Goal: Use online tool/utility: Utilize a website feature to perform a specific function

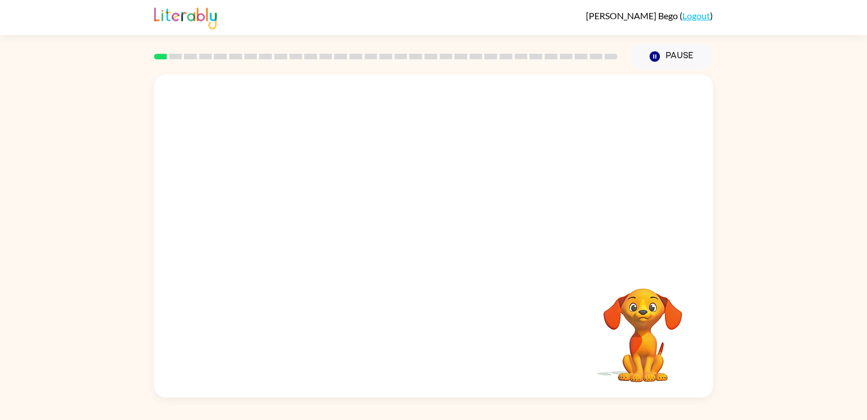
click at [310, 209] on video "Your browser must support playing .mp4 files to use Literably. Please try using…" at bounding box center [433, 170] width 559 height 190
click at [302, 215] on video "Your browser must support playing .mp4 files to use Literably. Please try using…" at bounding box center [433, 170] width 559 height 190
click at [303, 215] on video "Your browser must support playing .mp4 files to use Literably. Please try using…" at bounding box center [433, 170] width 559 height 190
click at [304, 216] on video "Your browser must support playing .mp4 files to use Literably. Please try using…" at bounding box center [433, 170] width 559 height 190
drag, startPoint x: 306, startPoint y: 215, endPoint x: 334, endPoint y: 177, distance: 48.0
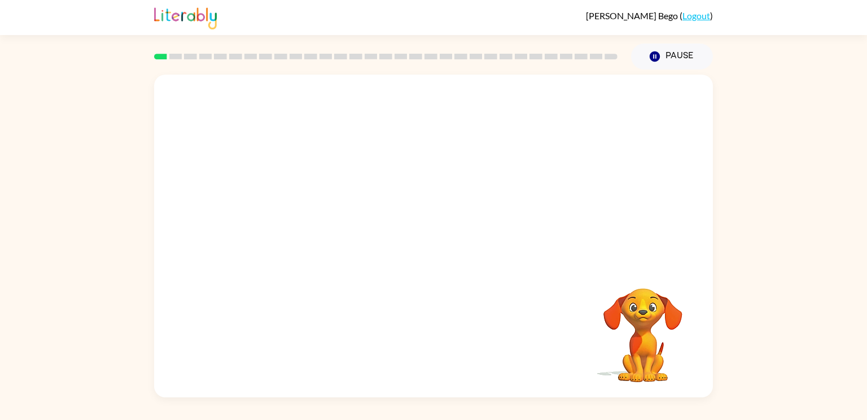
click at [334, 177] on video "Your browser must support playing .mp4 files to use Literably. Please try using…" at bounding box center [433, 170] width 559 height 190
click at [330, 208] on video "Your browser must support playing .mp4 files to use Literably. Please try using…" at bounding box center [433, 170] width 559 height 190
click at [291, 215] on video "Your browser must support playing .mp4 files to use Literably. Please try using…" at bounding box center [433, 170] width 559 height 190
click at [294, 215] on video "Your browser must support playing .mp4 files to use Literably. Please try using…" at bounding box center [433, 170] width 559 height 190
click at [304, 220] on video "Your browser must support playing .mp4 files to use Literably. Please try using…" at bounding box center [433, 170] width 559 height 190
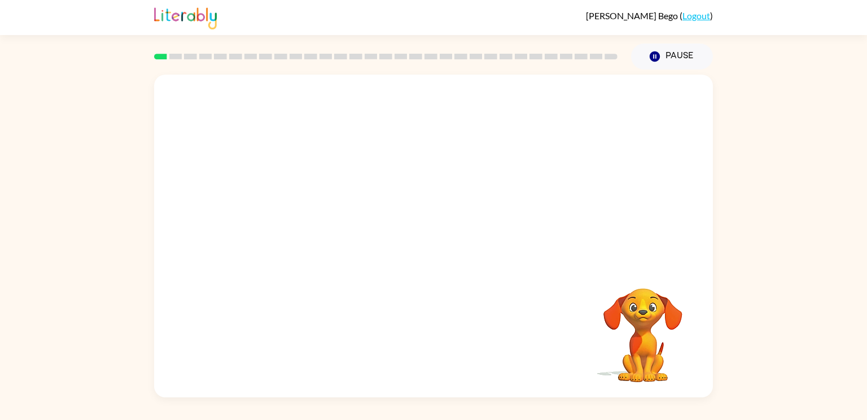
click at [304, 220] on video "Your browser must support playing .mp4 files to use Literably. Please try using…" at bounding box center [433, 170] width 559 height 190
click at [306, 214] on video "Your browser must support playing .mp4 files to use Literably. Please try using…" at bounding box center [433, 170] width 559 height 190
click at [298, 150] on video "Your browser must support playing .mp4 files to use Literably. Please try using…" at bounding box center [433, 170] width 559 height 190
click at [295, 210] on video "Your browser must support playing .mp4 files to use Literably. Please try using…" at bounding box center [433, 170] width 559 height 190
click at [301, 215] on div at bounding box center [433, 236] width 559 height 322
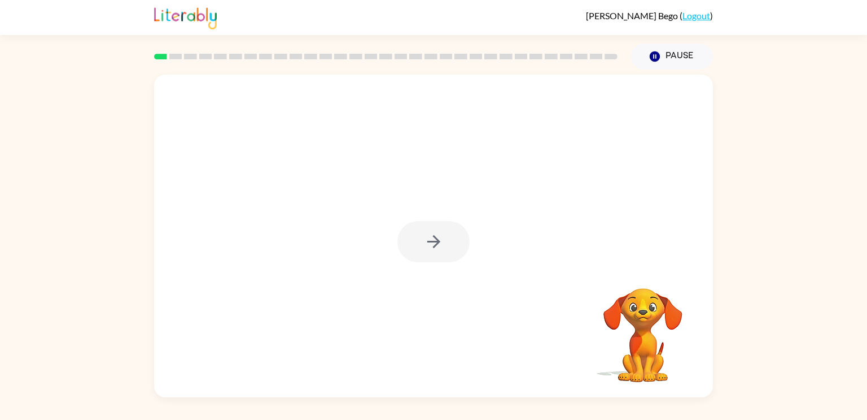
click at [444, 258] on div at bounding box center [434, 241] width 72 height 41
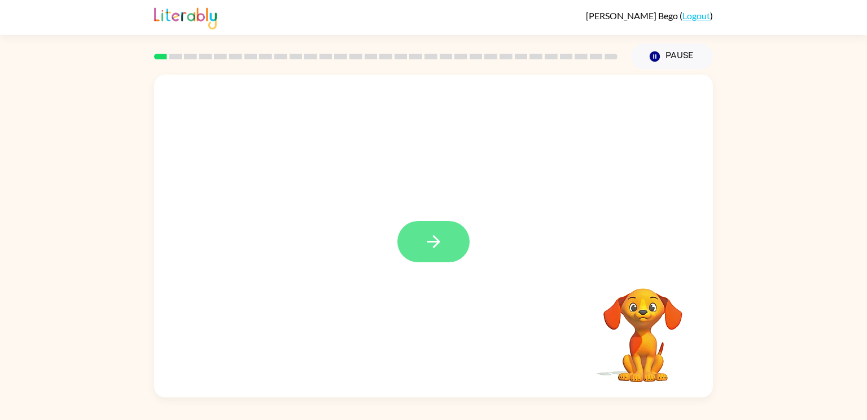
click at [446, 258] on button "button" at bounding box center [434, 241] width 72 height 41
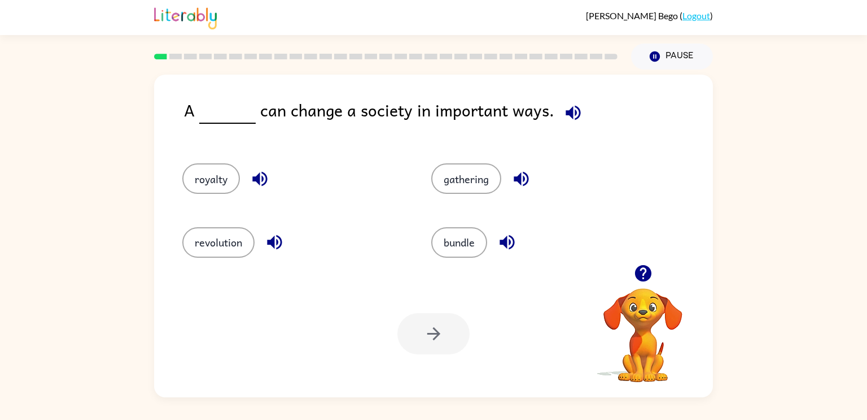
click at [369, 200] on div "royalty" at bounding box center [285, 173] width 249 height 63
click at [217, 248] on button "revolution" at bounding box center [218, 242] width 72 height 30
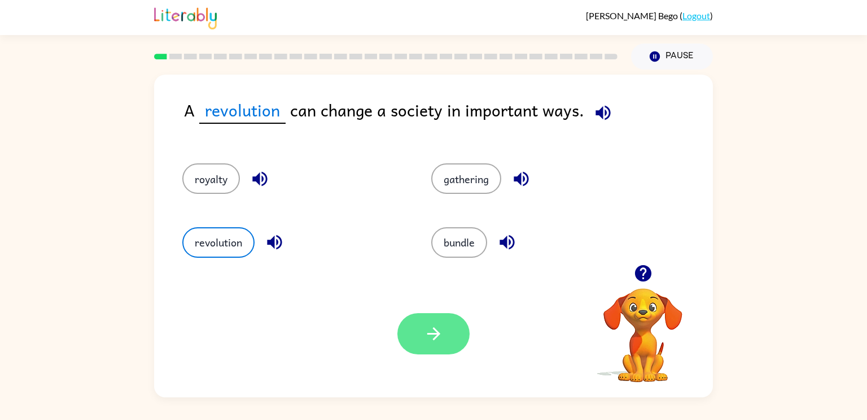
click at [461, 339] on button "button" at bounding box center [434, 333] width 72 height 41
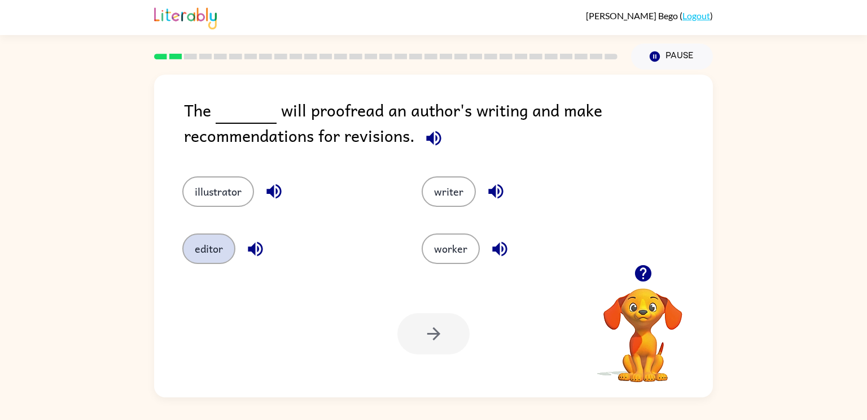
click at [219, 247] on button "editor" at bounding box center [208, 248] width 53 height 30
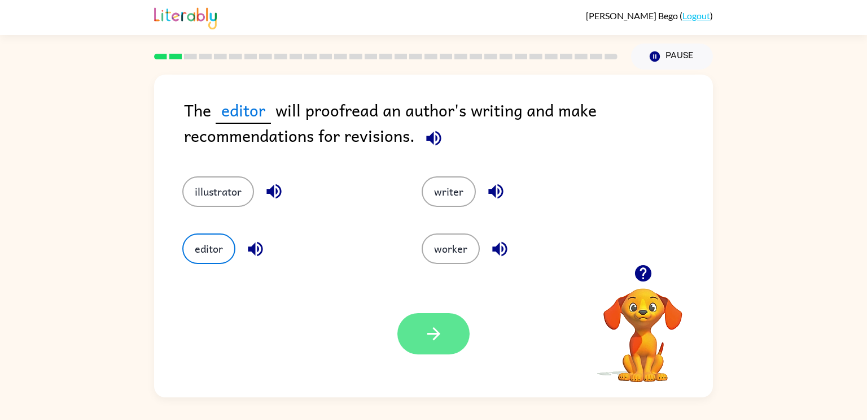
click at [416, 348] on button "button" at bounding box center [434, 333] width 72 height 41
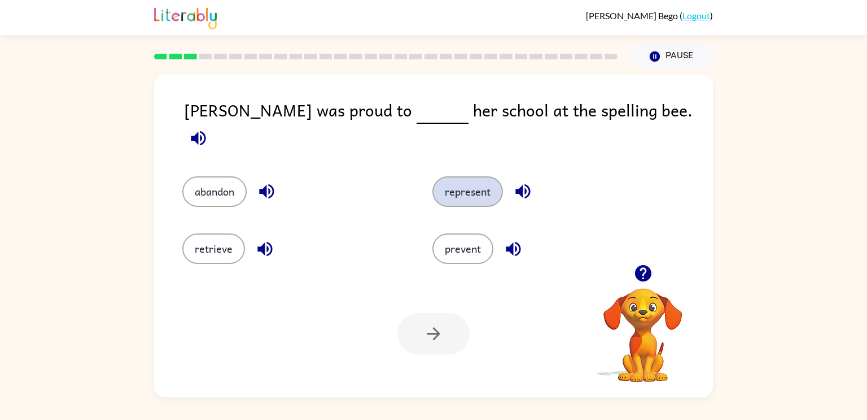
click at [461, 177] on button "represent" at bounding box center [468, 191] width 71 height 30
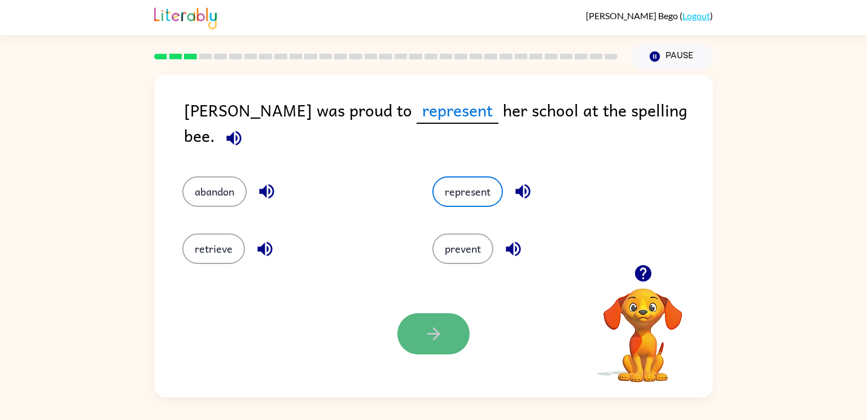
click at [429, 348] on button "button" at bounding box center [434, 333] width 72 height 41
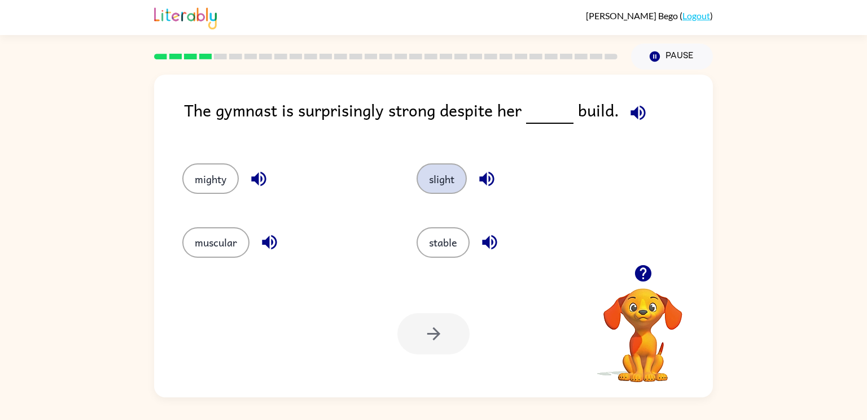
click at [449, 189] on button "slight" at bounding box center [442, 178] width 50 height 30
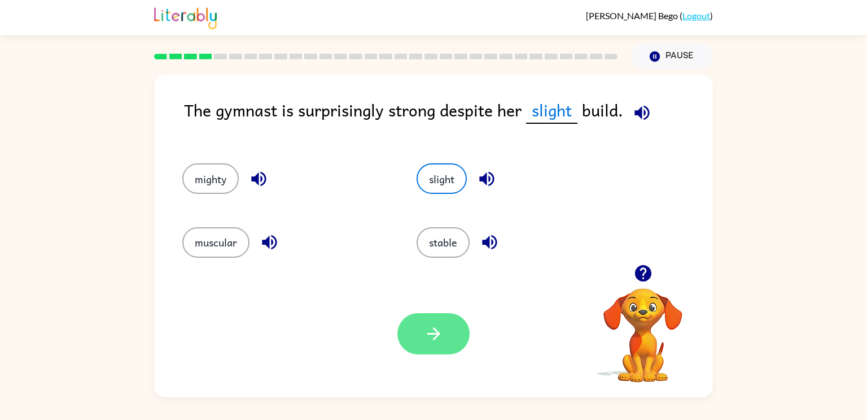
click at [446, 330] on button "button" at bounding box center [434, 333] width 72 height 41
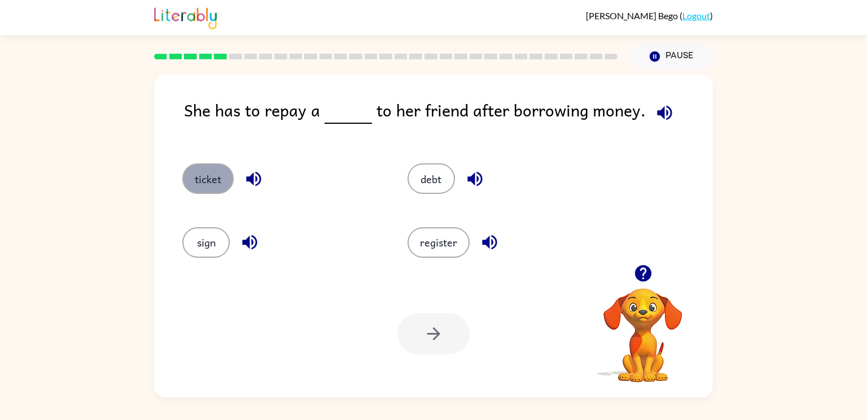
click at [210, 186] on button "ticket" at bounding box center [207, 178] width 51 height 30
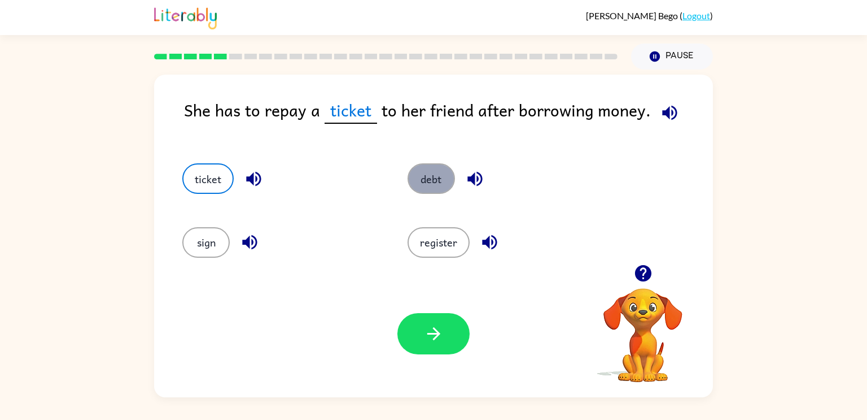
click at [431, 184] on button "debt" at bounding box center [431, 178] width 47 height 30
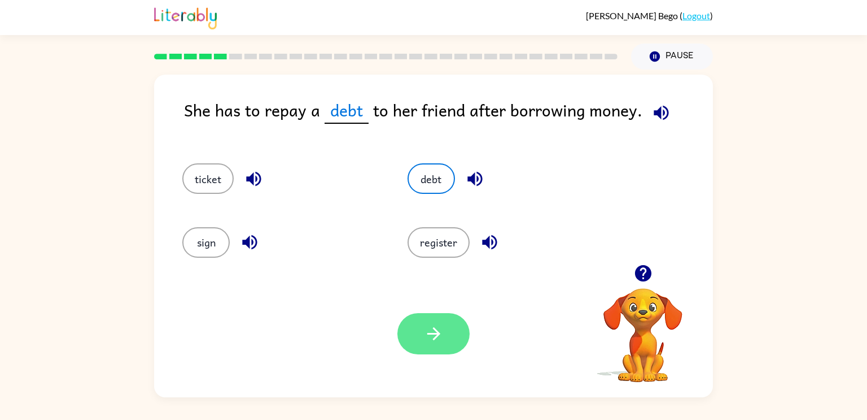
click at [447, 329] on button "button" at bounding box center [434, 333] width 72 height 41
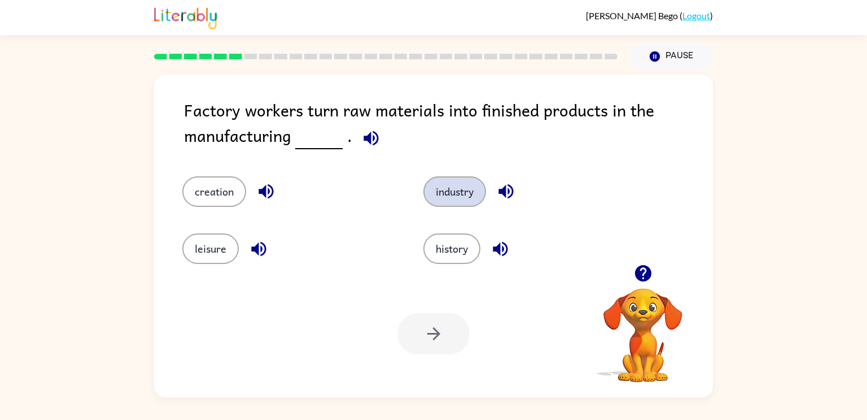
click at [458, 206] on button "industry" at bounding box center [455, 191] width 63 height 30
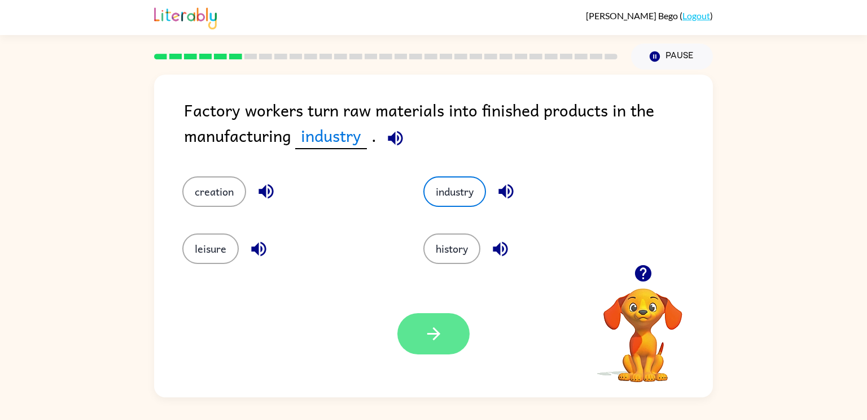
click at [430, 320] on button "button" at bounding box center [434, 333] width 72 height 41
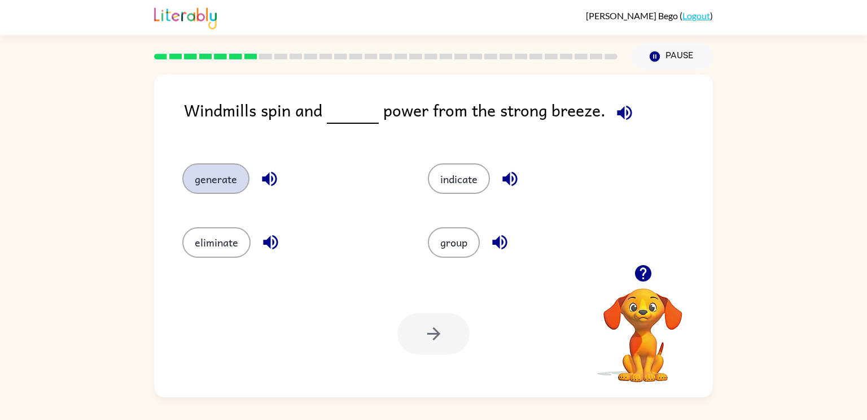
click at [212, 178] on button "generate" at bounding box center [215, 178] width 67 height 30
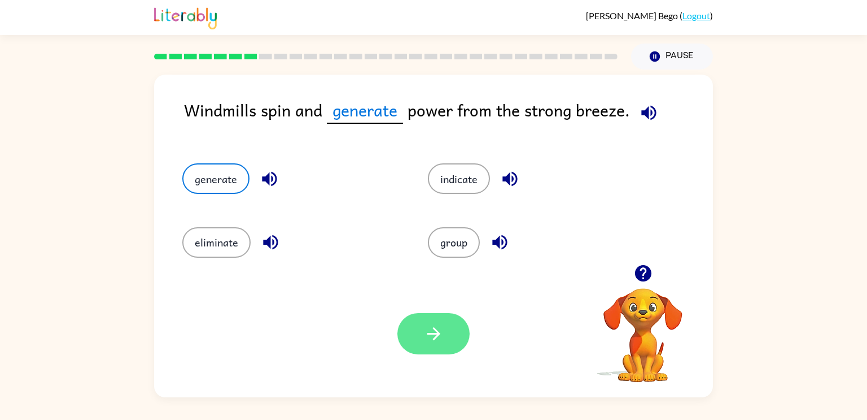
click at [438, 351] on button "button" at bounding box center [434, 333] width 72 height 41
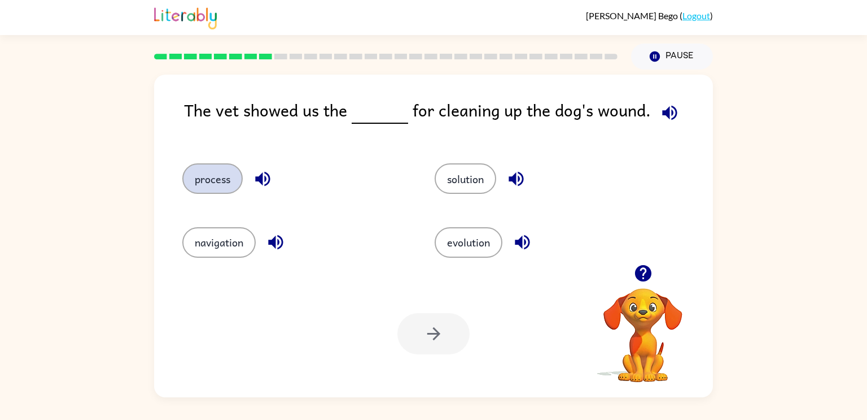
click at [204, 184] on button "process" at bounding box center [212, 178] width 60 height 30
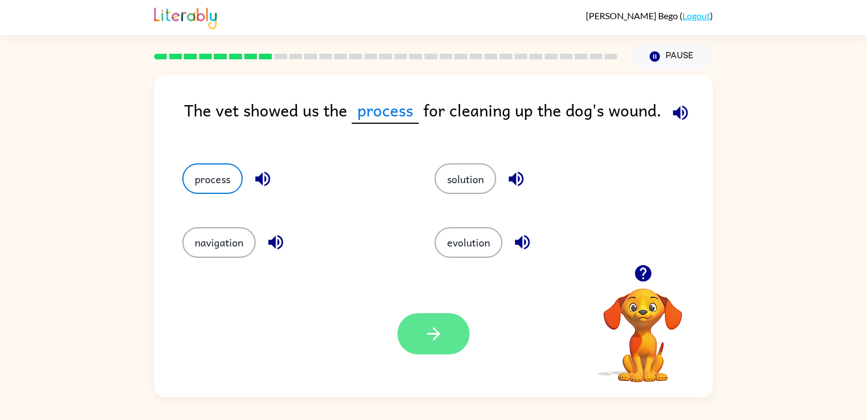
click at [434, 334] on icon "button" at bounding box center [433, 333] width 13 height 13
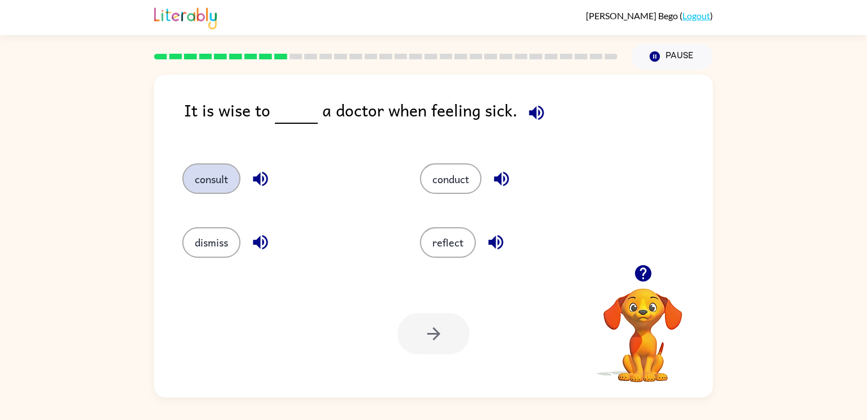
click at [194, 172] on button "consult" at bounding box center [211, 178] width 58 height 30
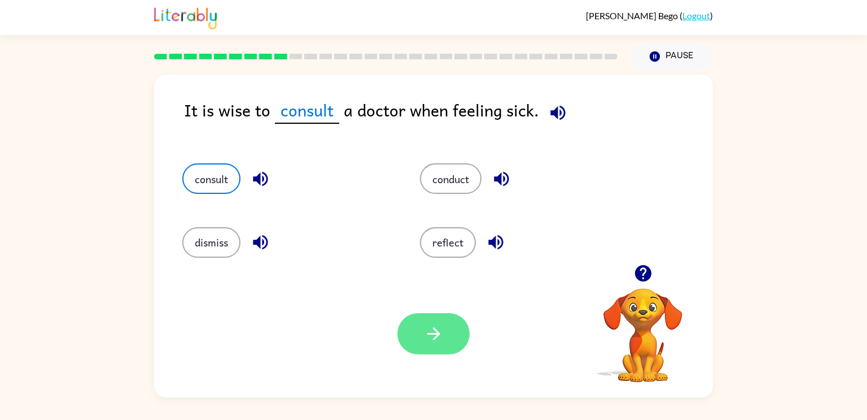
click at [429, 337] on icon "button" at bounding box center [434, 334] width 20 height 20
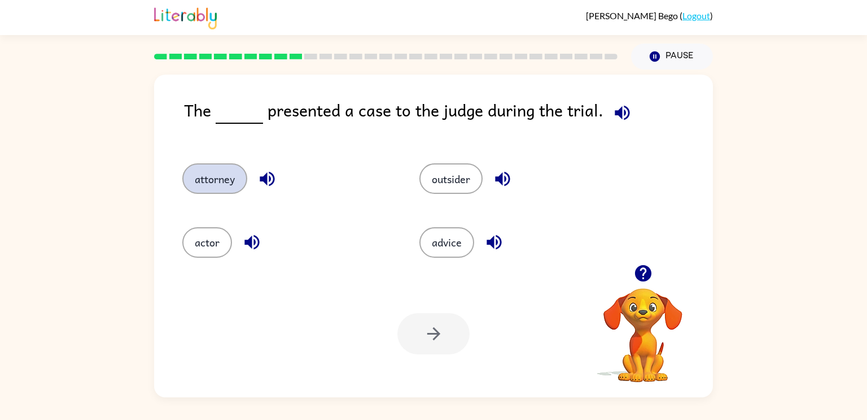
click at [226, 171] on button "attorney" at bounding box center [214, 178] width 65 height 30
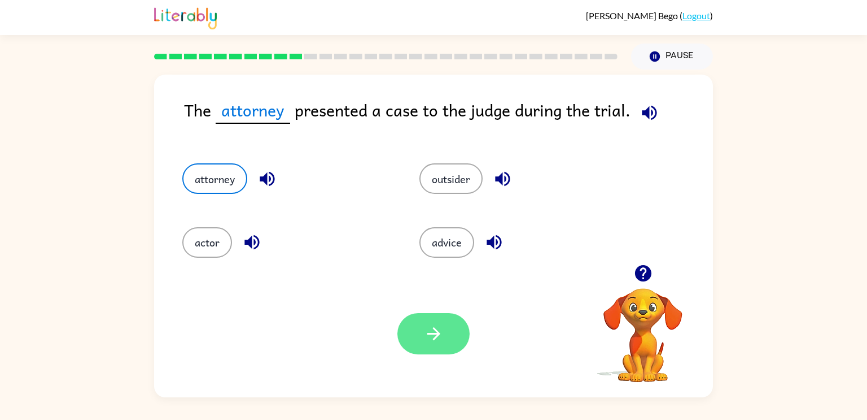
click at [411, 340] on button "button" at bounding box center [434, 333] width 72 height 41
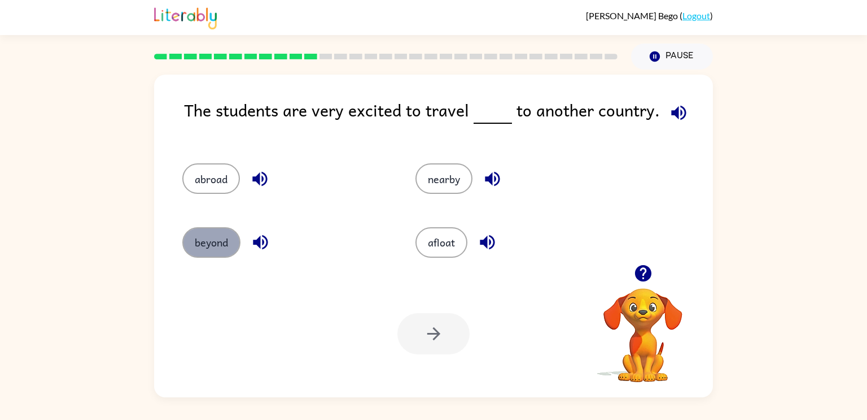
click at [210, 252] on button "beyond" at bounding box center [211, 242] width 58 height 30
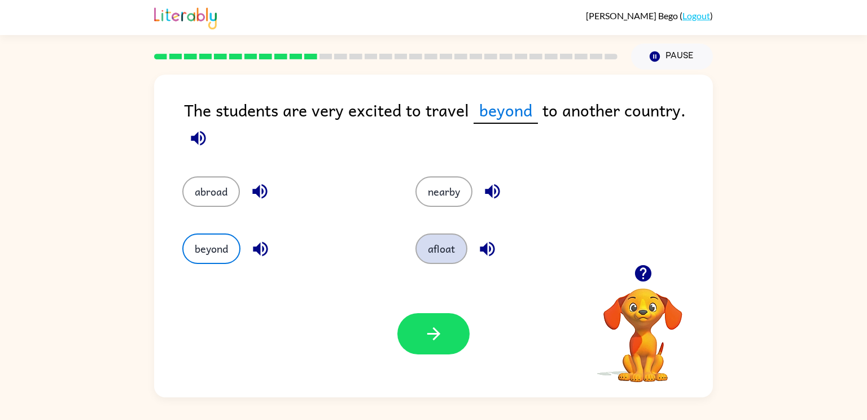
click at [437, 258] on button "afloat" at bounding box center [442, 248] width 52 height 30
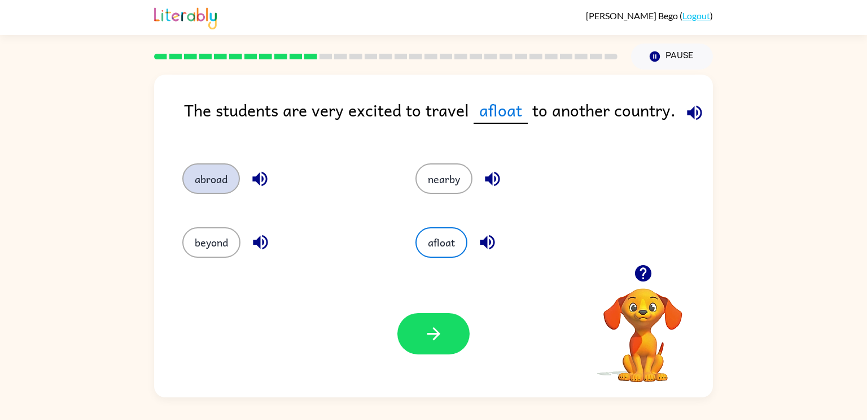
click at [213, 184] on button "abroad" at bounding box center [211, 178] width 58 height 30
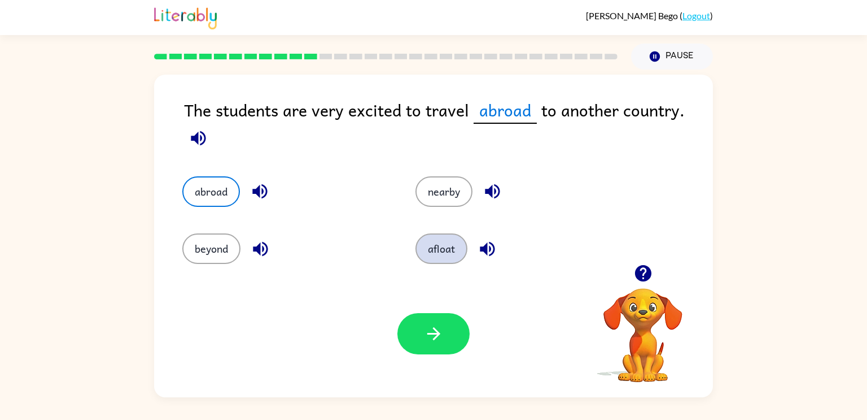
click at [430, 254] on button "afloat" at bounding box center [442, 248] width 52 height 30
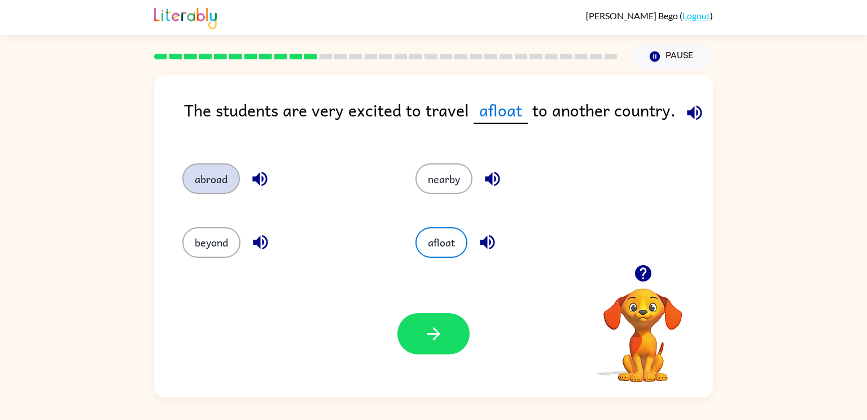
click at [211, 182] on button "abroad" at bounding box center [211, 178] width 58 height 30
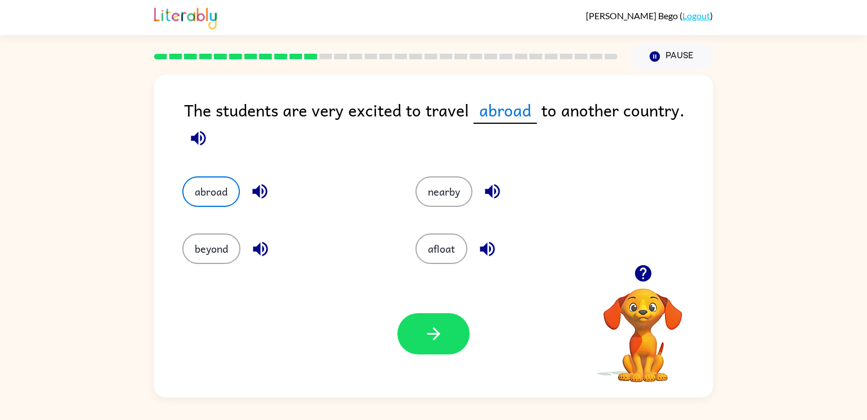
click at [250, 193] on icon "button" at bounding box center [260, 191] width 20 height 20
click at [257, 185] on icon "button" at bounding box center [260, 191] width 20 height 20
click at [485, 247] on icon "button" at bounding box center [487, 248] width 15 height 15
click at [197, 136] on icon "button" at bounding box center [198, 137] width 15 height 15
click at [488, 251] on icon "button" at bounding box center [488, 249] width 20 height 20
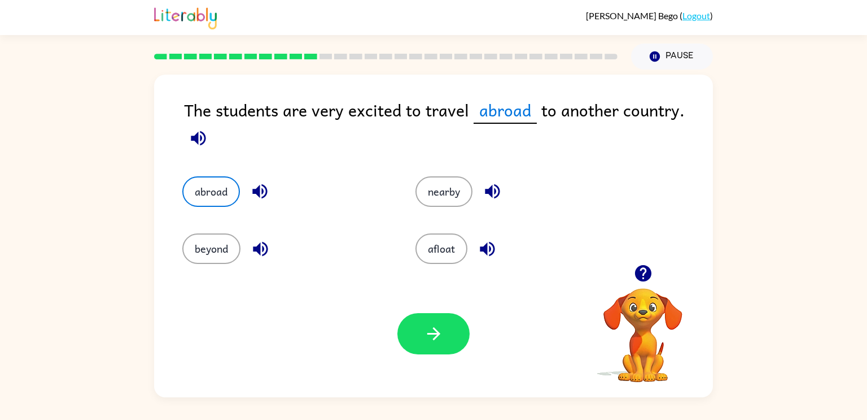
click at [201, 137] on icon "button" at bounding box center [198, 137] width 15 height 15
click at [195, 142] on icon "button" at bounding box center [198, 137] width 15 height 15
click at [488, 246] on icon "button" at bounding box center [488, 249] width 20 height 20
click at [256, 250] on icon "button" at bounding box center [260, 248] width 15 height 15
click at [495, 189] on icon "button" at bounding box center [493, 191] width 20 height 20
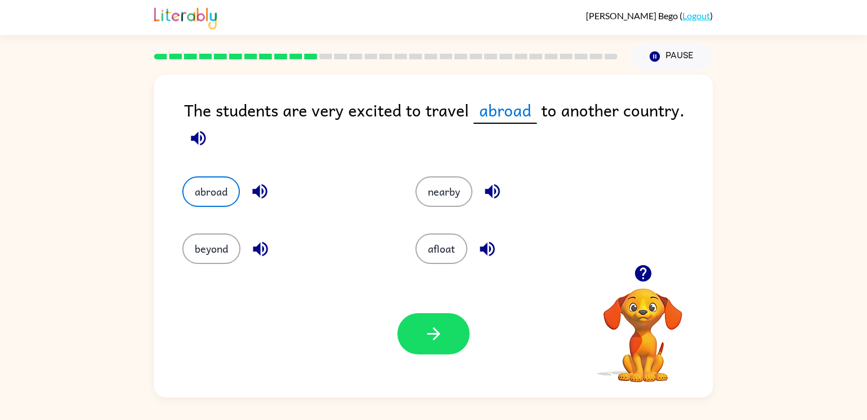
click at [261, 252] on icon "button" at bounding box center [261, 249] width 20 height 20
click at [199, 135] on icon "button" at bounding box center [199, 138] width 20 height 20
click at [258, 245] on icon "button" at bounding box center [261, 249] width 20 height 20
click at [261, 191] on icon "button" at bounding box center [259, 191] width 15 height 15
click at [457, 325] on button "button" at bounding box center [434, 333] width 72 height 41
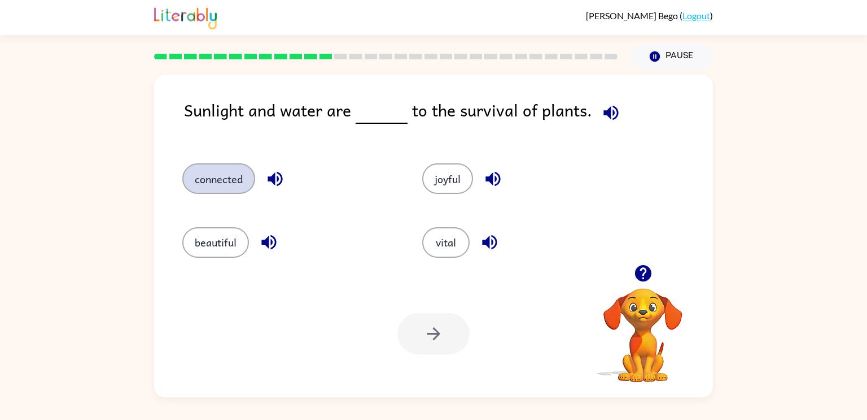
click at [232, 181] on button "connected" at bounding box center [218, 178] width 73 height 30
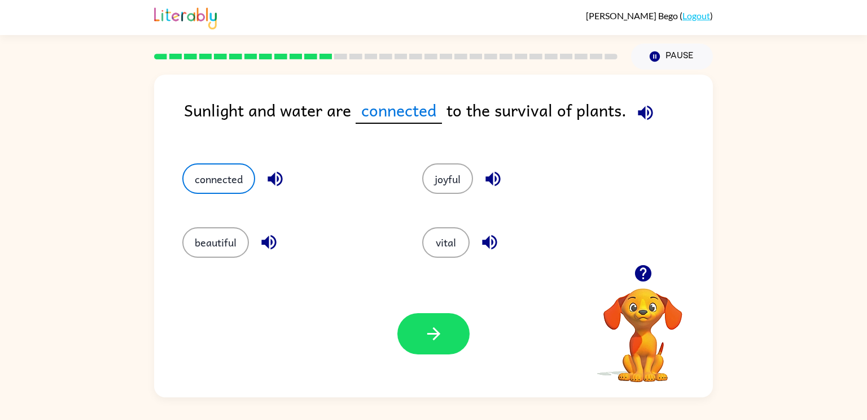
click at [430, 355] on div "Your browser must support playing .mp4 files to use Literably. Please try using…" at bounding box center [433, 333] width 559 height 127
click at [433, 341] on icon "button" at bounding box center [434, 334] width 20 height 20
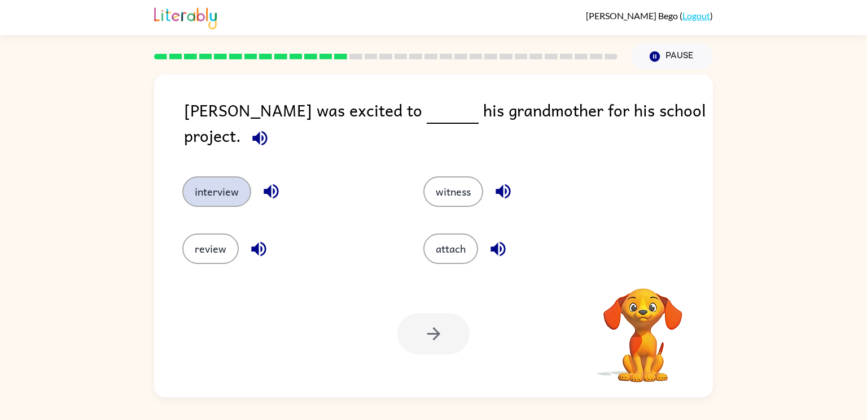
click at [234, 176] on button "interview" at bounding box center [216, 191] width 69 height 30
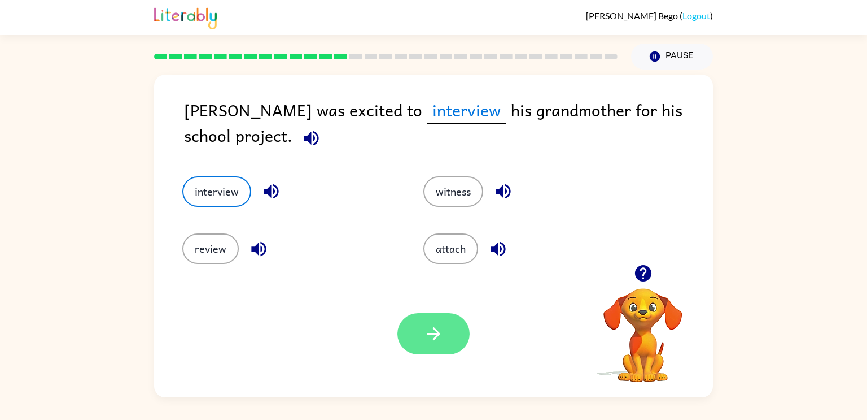
click at [448, 316] on button "button" at bounding box center [434, 333] width 72 height 41
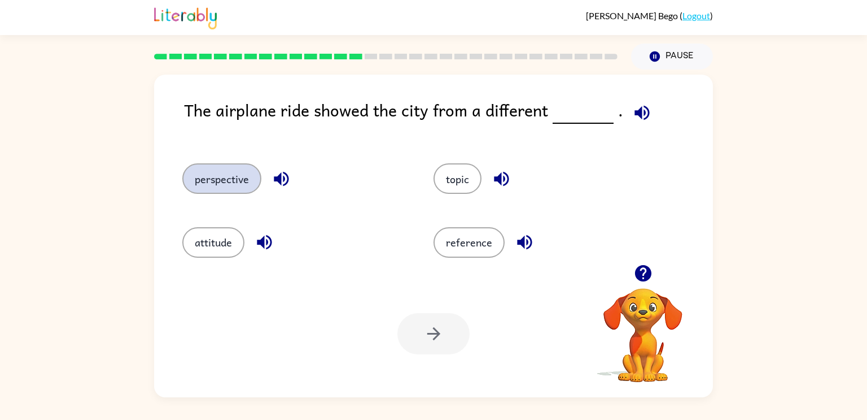
click at [230, 178] on button "perspective" at bounding box center [221, 178] width 79 height 30
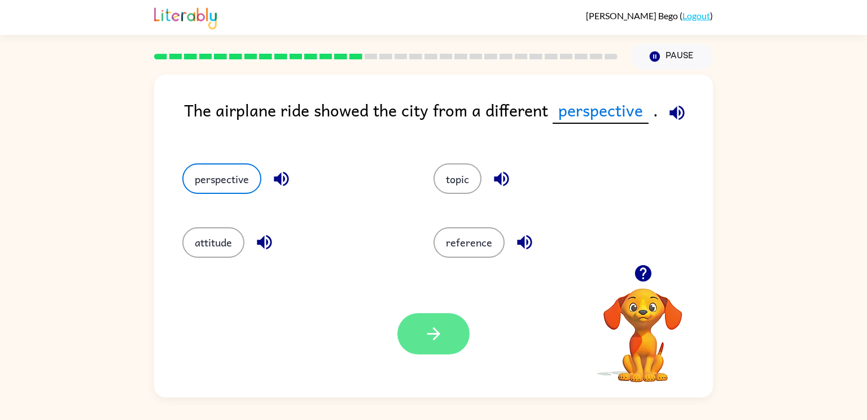
click at [445, 339] on button "button" at bounding box center [434, 333] width 72 height 41
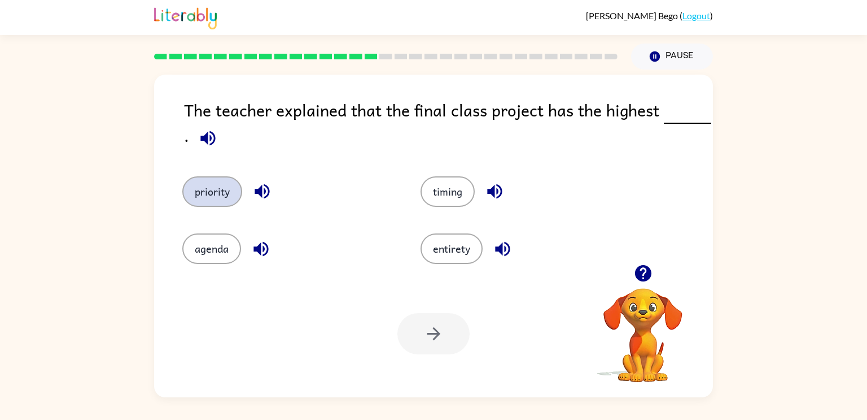
click at [204, 190] on button "priority" at bounding box center [212, 191] width 60 height 30
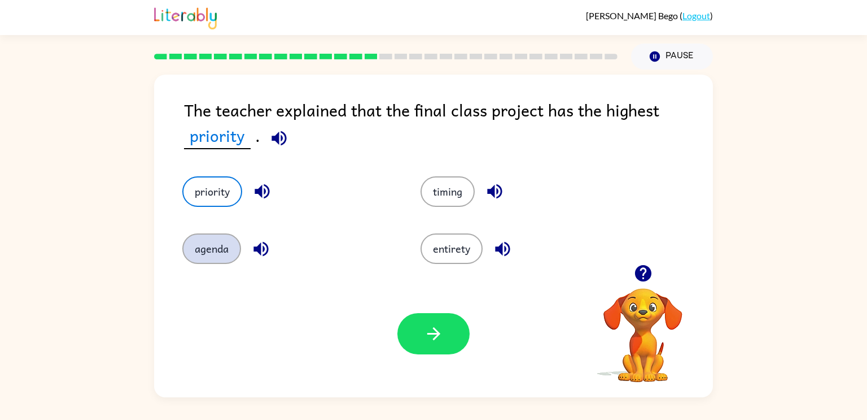
click at [211, 241] on button "agenda" at bounding box center [211, 248] width 59 height 30
click at [215, 194] on button "priority" at bounding box center [212, 191] width 60 height 30
click at [263, 246] on icon "button" at bounding box center [261, 248] width 15 height 15
click at [254, 188] on icon "button" at bounding box center [262, 191] width 20 height 20
click at [507, 197] on button "button" at bounding box center [495, 191] width 29 height 29
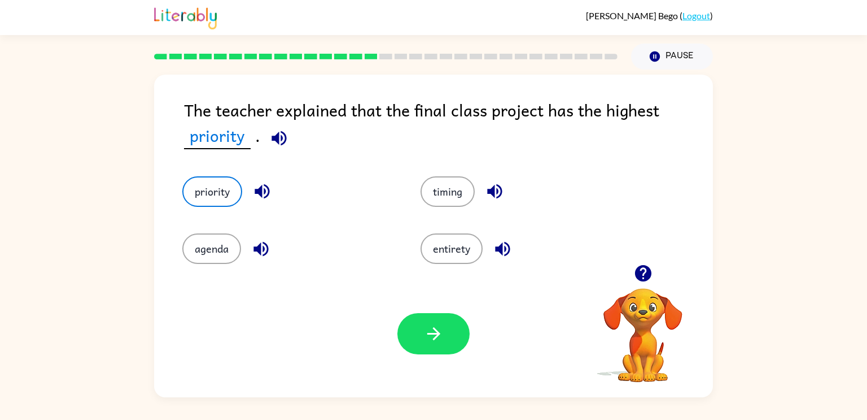
click at [505, 242] on icon "button" at bounding box center [503, 249] width 20 height 20
click at [453, 324] on button "button" at bounding box center [434, 333] width 72 height 41
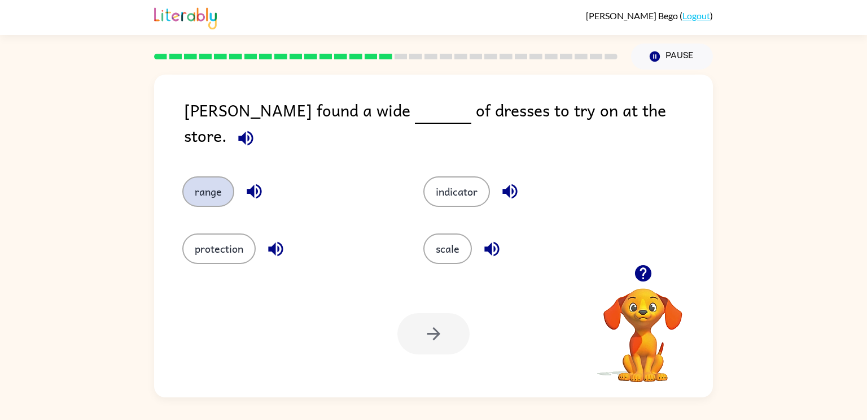
click at [193, 186] on button "range" at bounding box center [208, 191] width 52 height 30
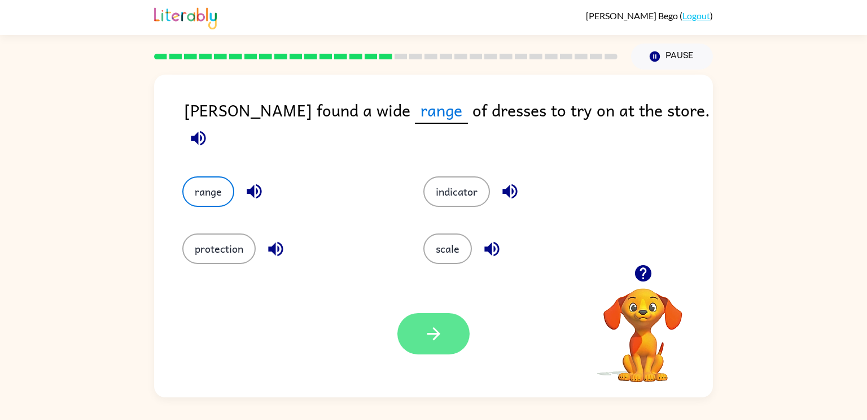
click at [441, 328] on icon "button" at bounding box center [434, 334] width 20 height 20
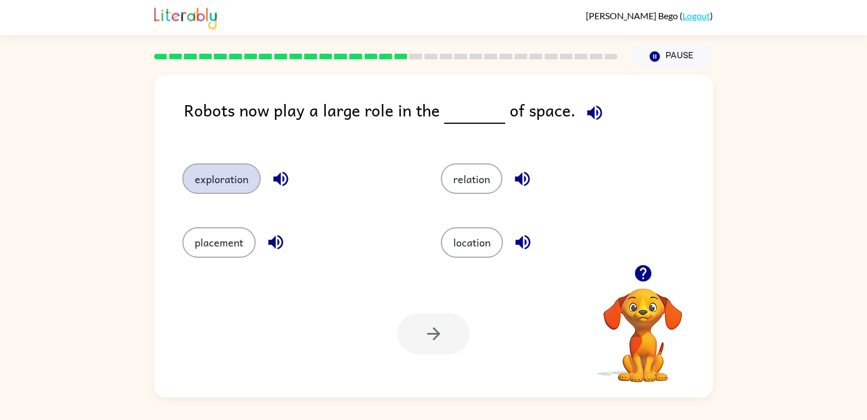
click at [217, 166] on button "exploration" at bounding box center [221, 178] width 79 height 30
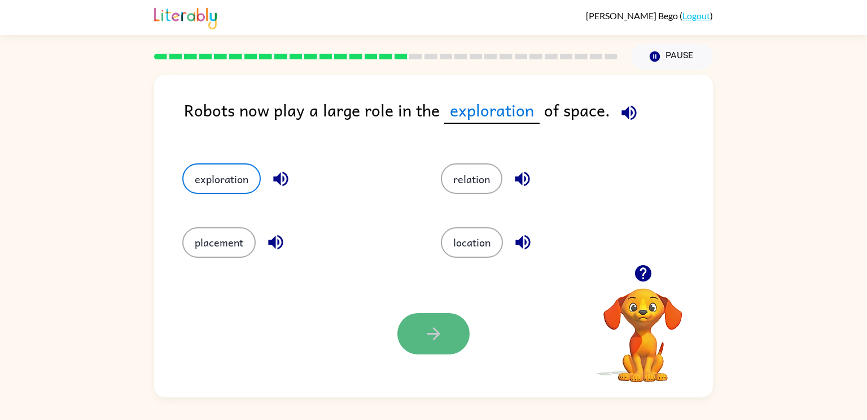
click at [461, 340] on button "button" at bounding box center [434, 333] width 72 height 41
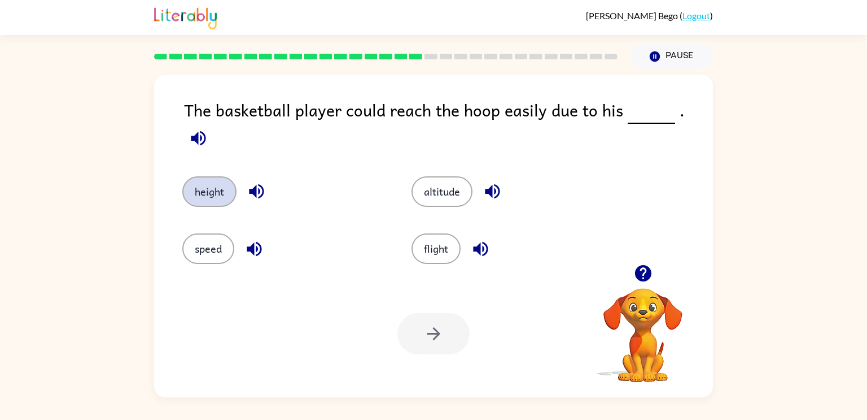
click at [210, 180] on button "height" at bounding box center [209, 191] width 54 height 30
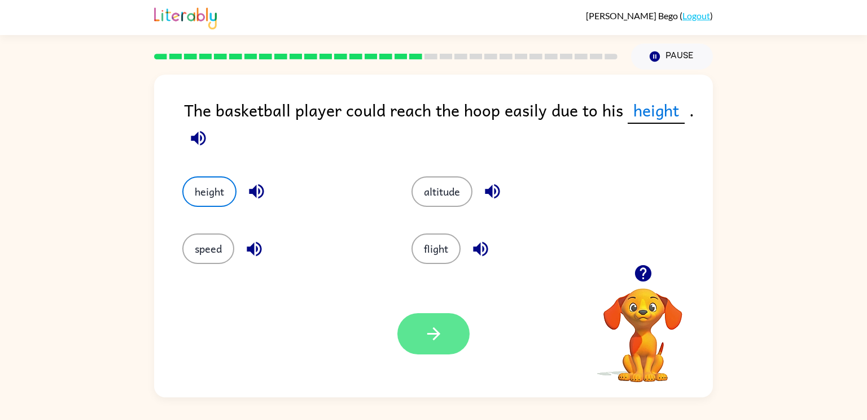
click at [412, 333] on button "button" at bounding box center [434, 333] width 72 height 41
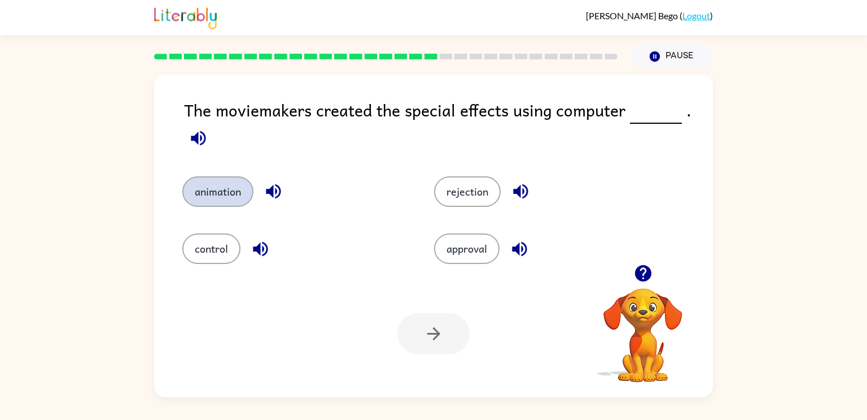
click at [238, 190] on button "animation" at bounding box center [217, 191] width 71 height 30
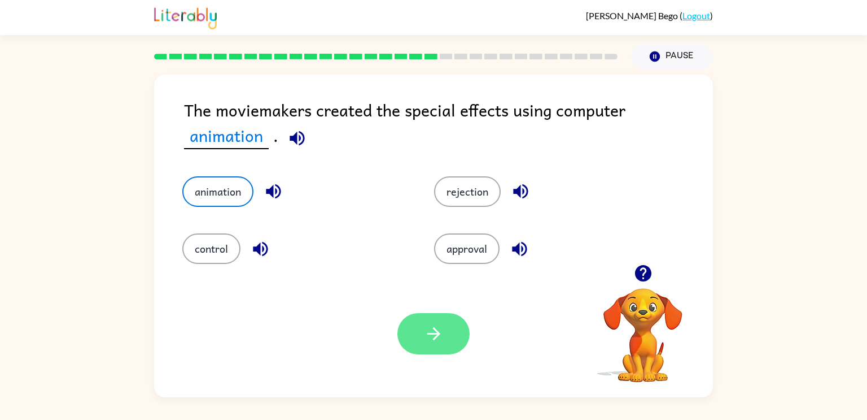
click at [442, 354] on button "button" at bounding box center [434, 333] width 72 height 41
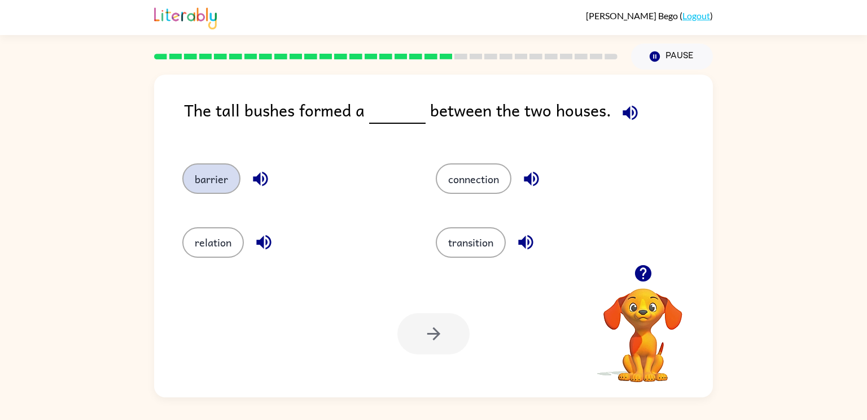
click at [206, 185] on button "barrier" at bounding box center [211, 178] width 58 height 30
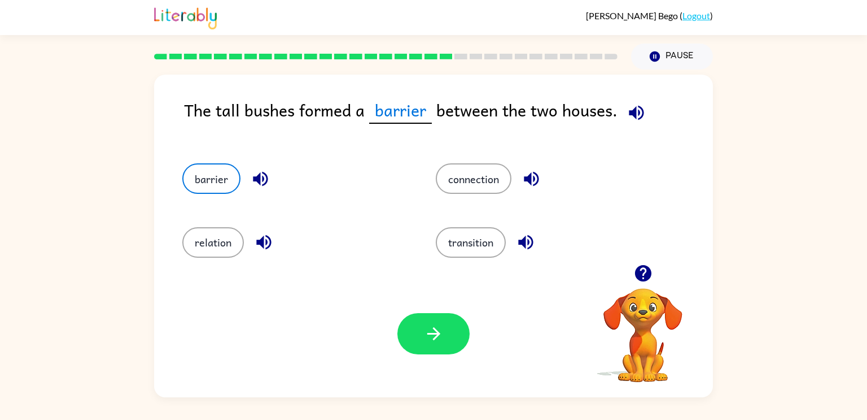
click at [408, 306] on div "Your browser must support playing .mp4 files to use Literably. Please try using…" at bounding box center [433, 333] width 559 height 127
click at [444, 339] on button "button" at bounding box center [434, 333] width 72 height 41
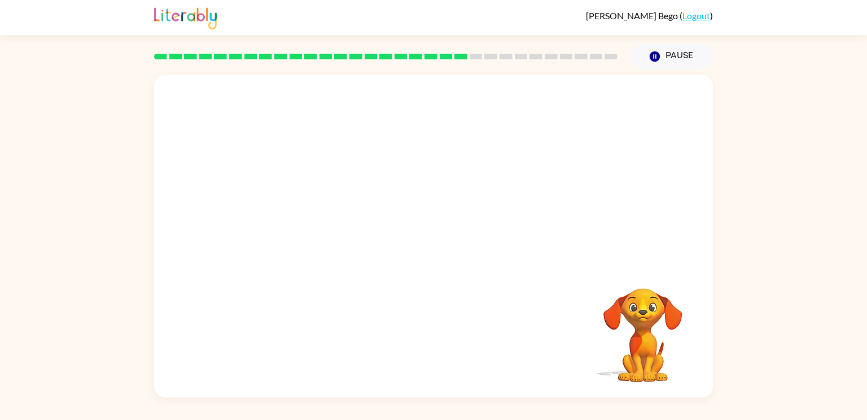
click at [328, 229] on video "Your browser must support playing .mp4 files to use Literably. Please try using…" at bounding box center [433, 170] width 559 height 190
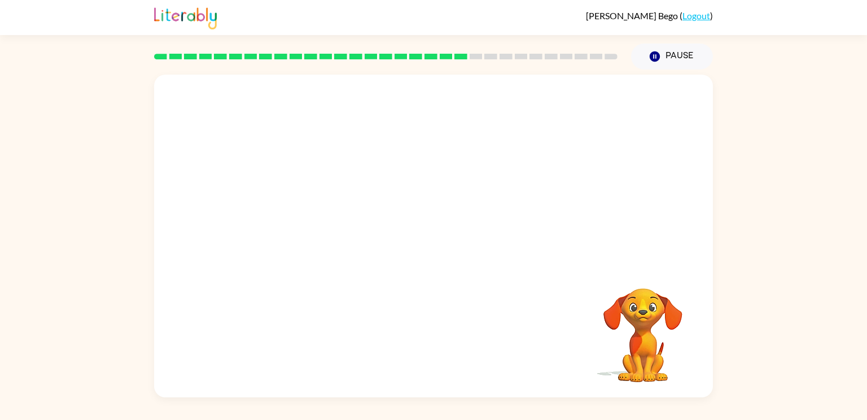
click at [328, 229] on video "Your browser must support playing .mp4 files to use Literably. Please try using…" at bounding box center [433, 170] width 559 height 190
click at [342, 93] on video "Your browser must support playing .mp4 files to use Literably. Please try using…" at bounding box center [433, 170] width 559 height 190
click at [367, 174] on video "Your browser must support playing .mp4 files to use Literably. Please try using…" at bounding box center [433, 170] width 559 height 190
click at [446, 249] on div at bounding box center [434, 241] width 72 height 41
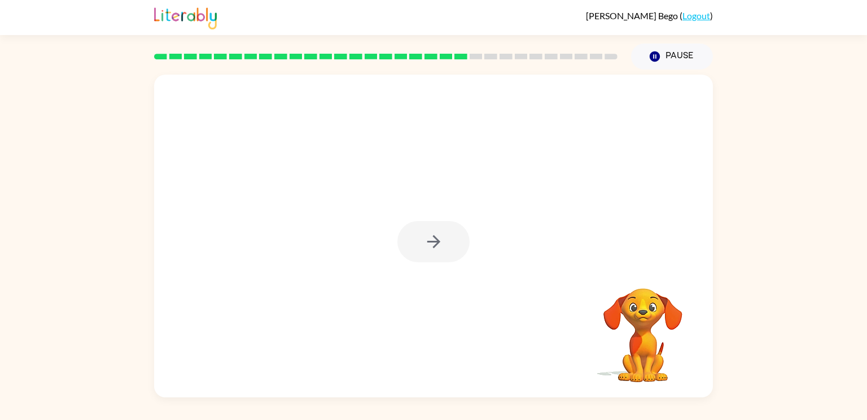
click at [446, 249] on div at bounding box center [434, 241] width 72 height 41
click at [446, 249] on button "button" at bounding box center [434, 241] width 72 height 41
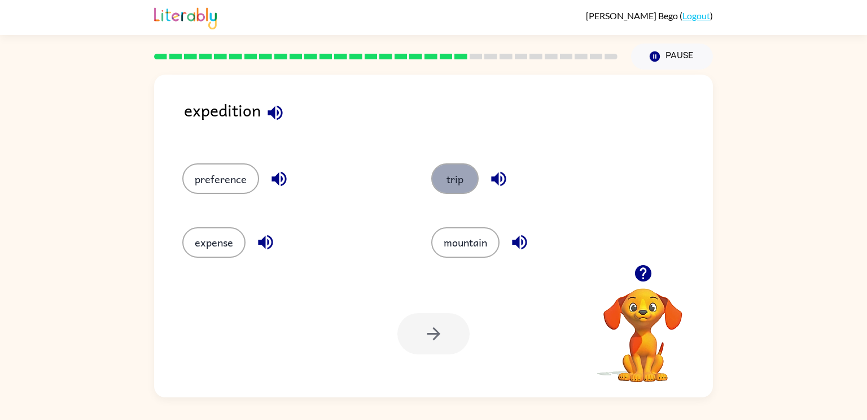
click at [439, 182] on button "trip" at bounding box center [454, 178] width 47 height 30
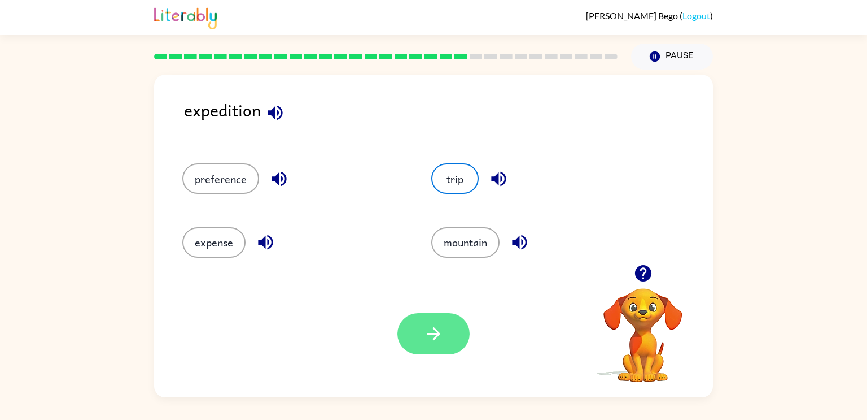
click at [441, 320] on button "button" at bounding box center [434, 333] width 72 height 41
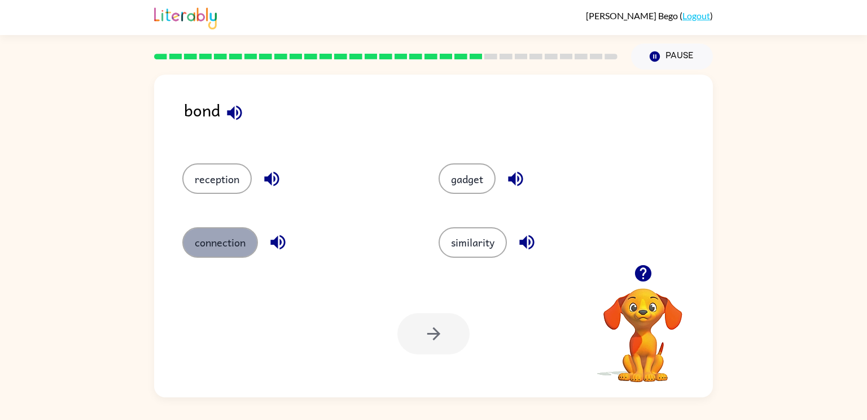
click at [239, 246] on button "connection" at bounding box center [220, 242] width 76 height 30
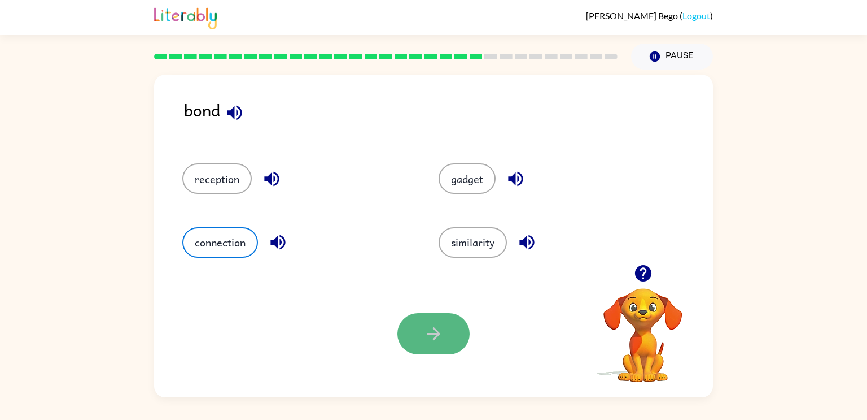
click at [430, 335] on icon "button" at bounding box center [434, 334] width 20 height 20
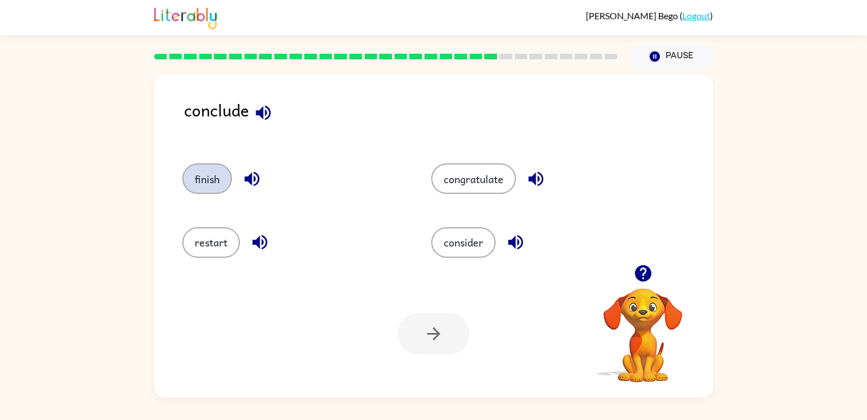
click at [219, 177] on button "finish" at bounding box center [207, 178] width 50 height 30
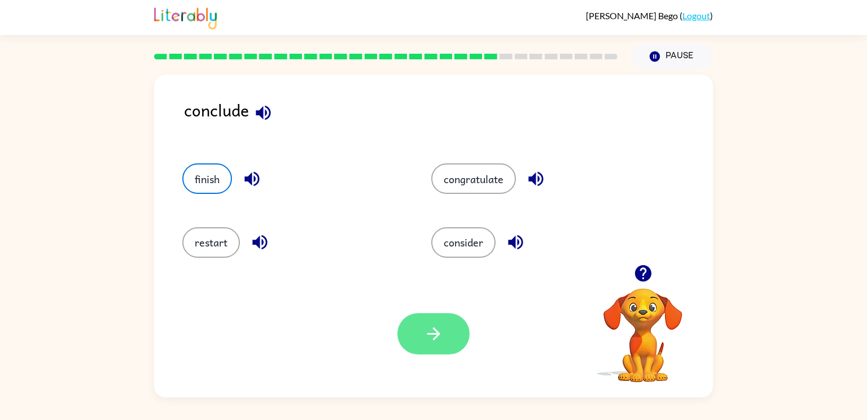
click at [424, 344] on button "button" at bounding box center [434, 333] width 72 height 41
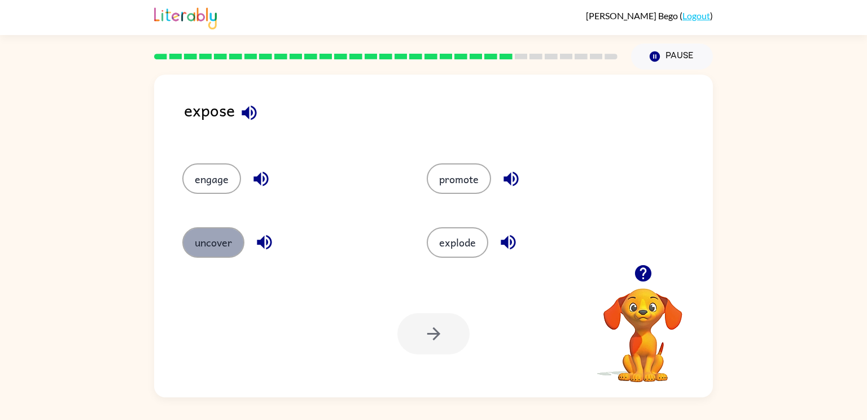
click at [206, 254] on button "uncover" at bounding box center [213, 242] width 62 height 30
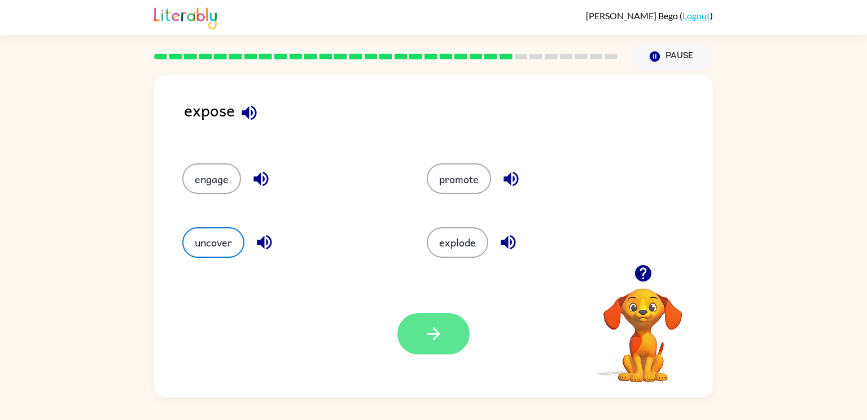
click at [466, 339] on button "button" at bounding box center [434, 333] width 72 height 41
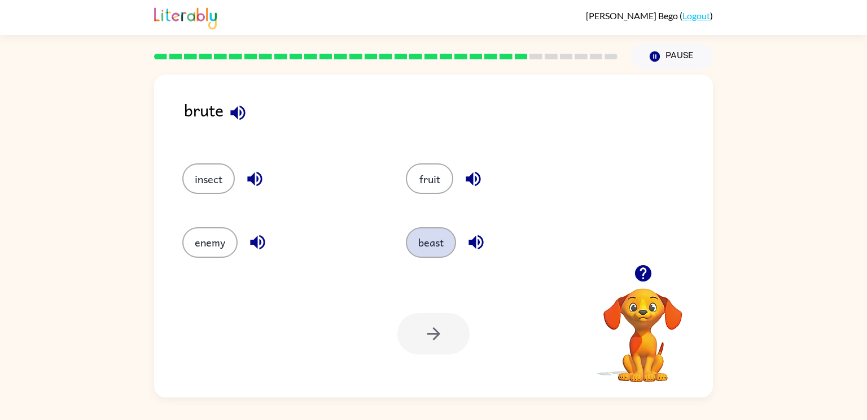
click at [430, 255] on button "beast" at bounding box center [431, 242] width 50 height 30
click at [446, 328] on button "button" at bounding box center [434, 333] width 72 height 41
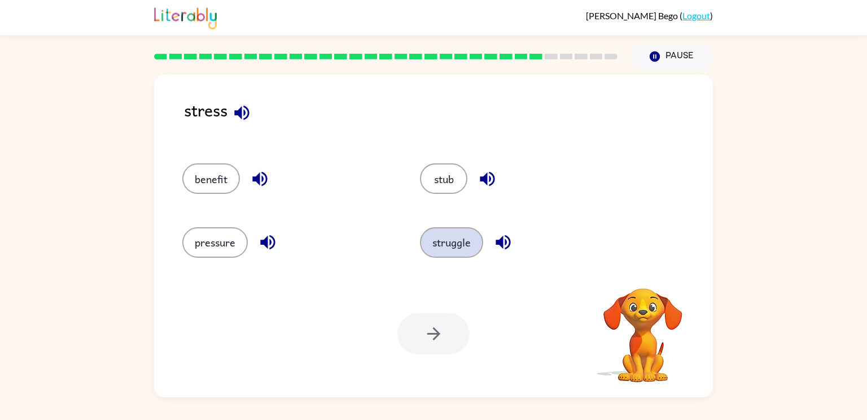
click at [457, 248] on button "struggle" at bounding box center [451, 242] width 63 height 30
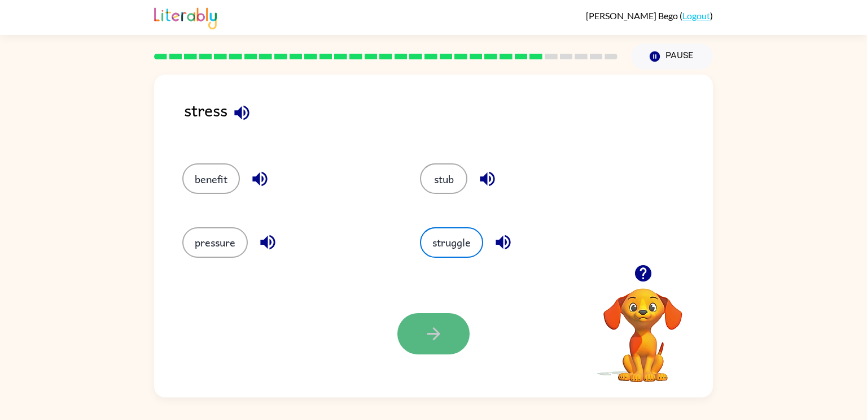
click at [442, 328] on icon "button" at bounding box center [434, 334] width 20 height 20
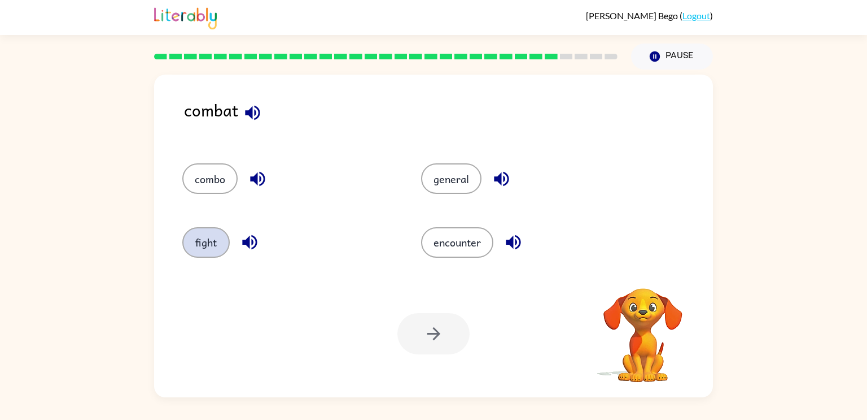
click at [200, 236] on button "fight" at bounding box center [205, 242] width 47 height 30
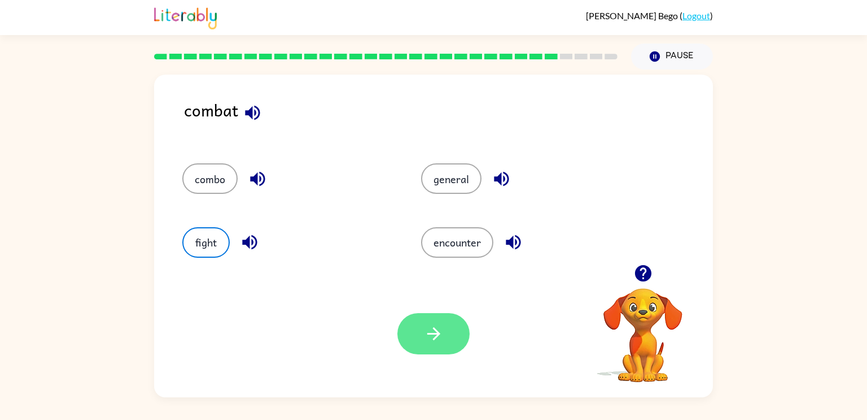
click at [414, 344] on button "button" at bounding box center [434, 333] width 72 height 41
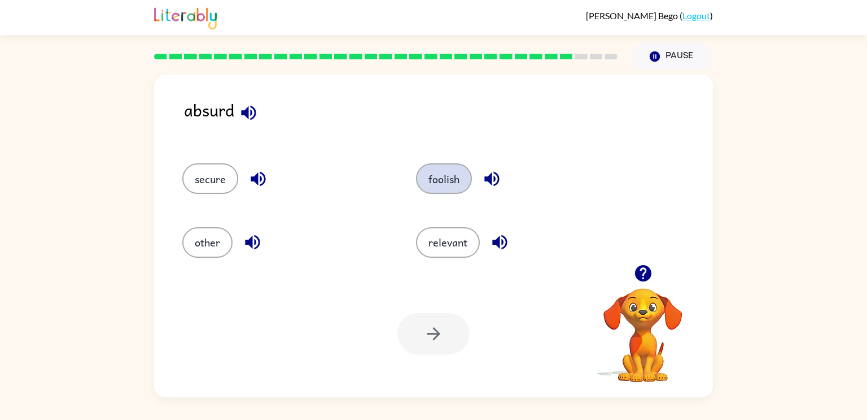
click at [446, 172] on button "foolish" at bounding box center [444, 178] width 56 height 30
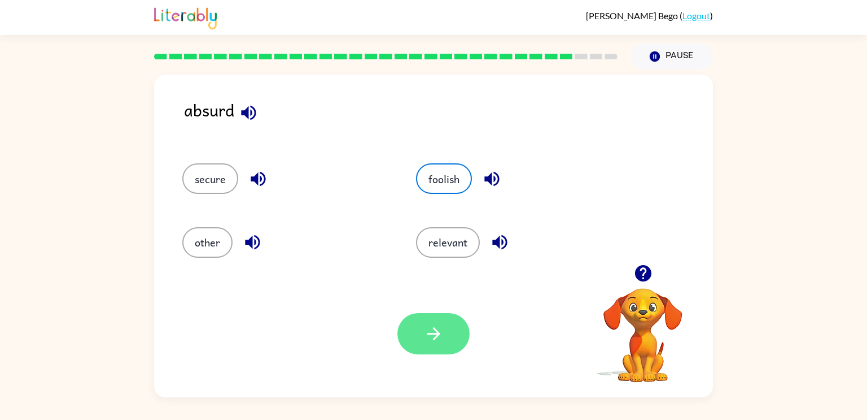
click at [420, 318] on button "button" at bounding box center [434, 333] width 72 height 41
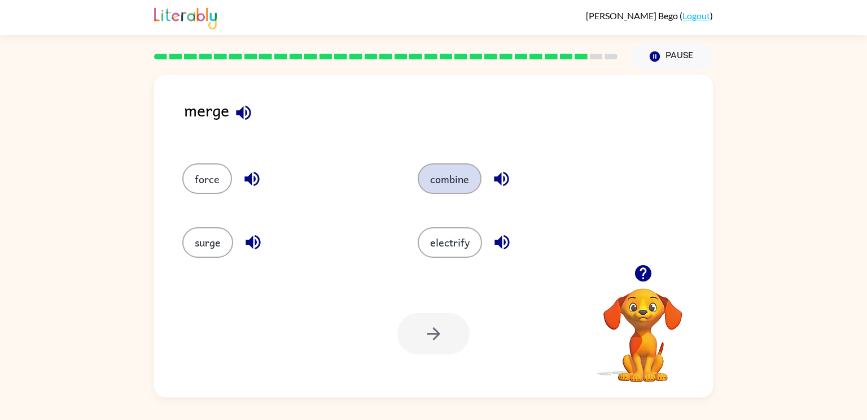
click at [447, 187] on button "combine" at bounding box center [450, 178] width 64 height 30
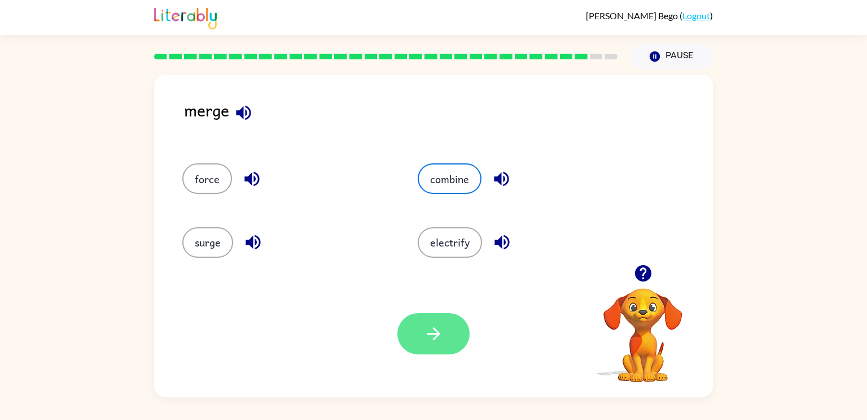
click at [453, 333] on button "button" at bounding box center [434, 333] width 72 height 41
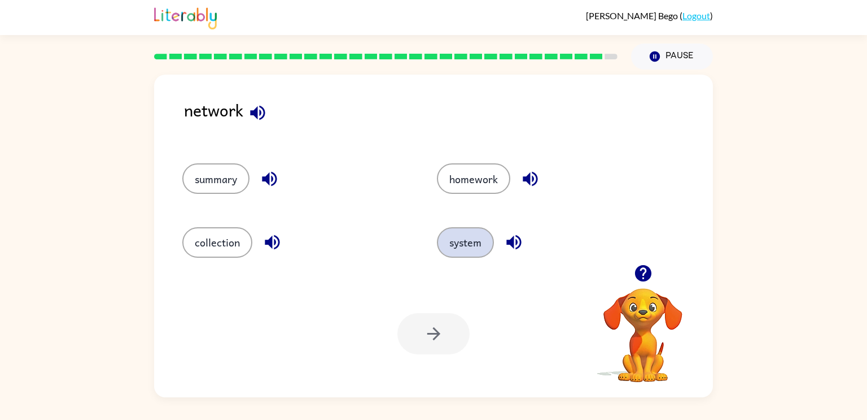
click at [470, 246] on button "system" at bounding box center [465, 242] width 57 height 30
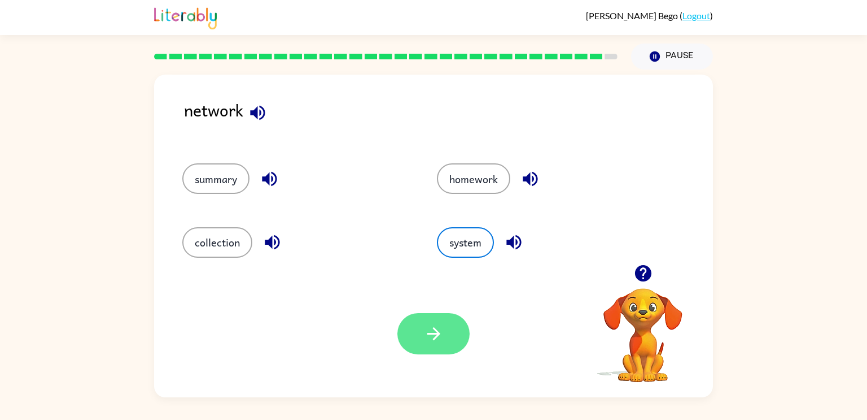
click at [448, 325] on button "button" at bounding box center [434, 333] width 72 height 41
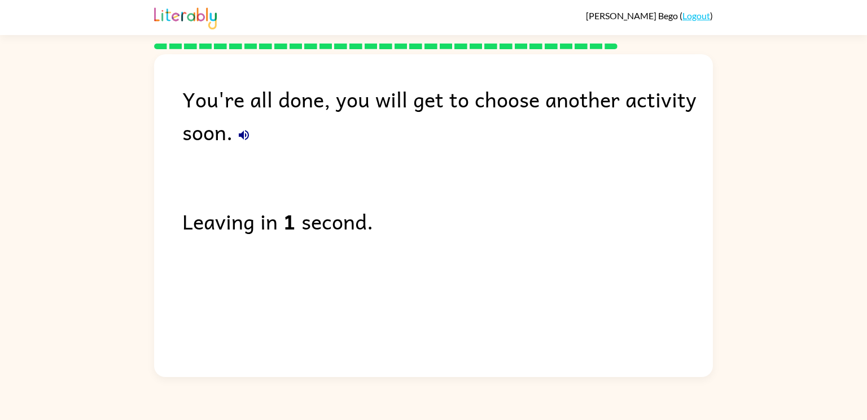
click at [236, 133] on button "button" at bounding box center [244, 135] width 23 height 23
